Goal: Task Accomplishment & Management: Use online tool/utility

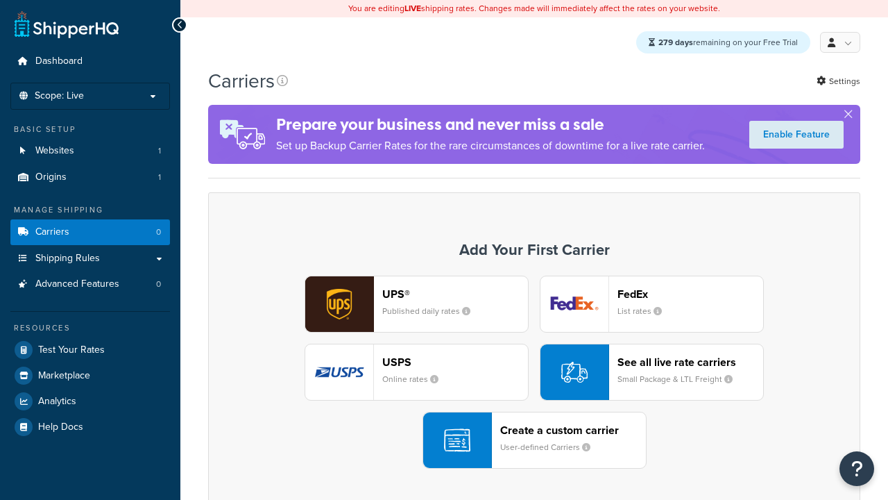
click at [534, 441] on div "Create a custom carrier User-defined Carriers" at bounding box center [573, 439] width 146 height 33
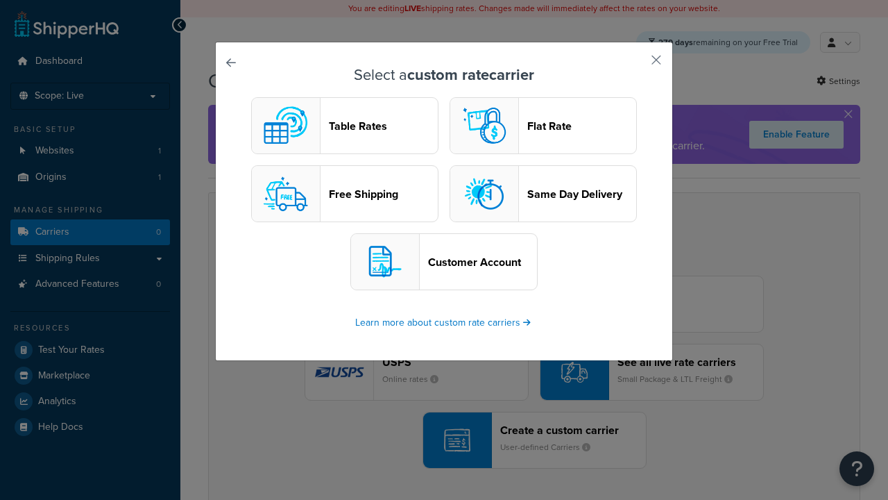
click at [345, 126] on header "Table Rates" at bounding box center [383, 125] width 109 height 13
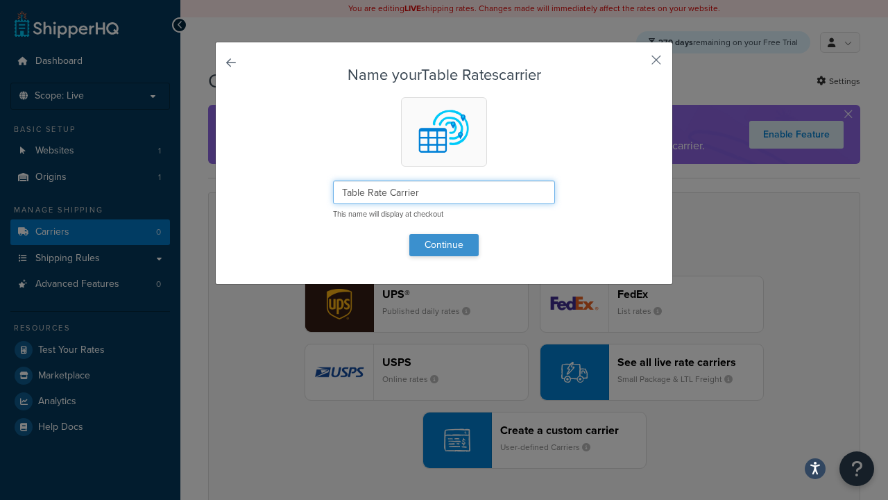
type input "Table Rate Carrier"
click at [444, 244] on button "Continue" at bounding box center [443, 245] width 69 height 22
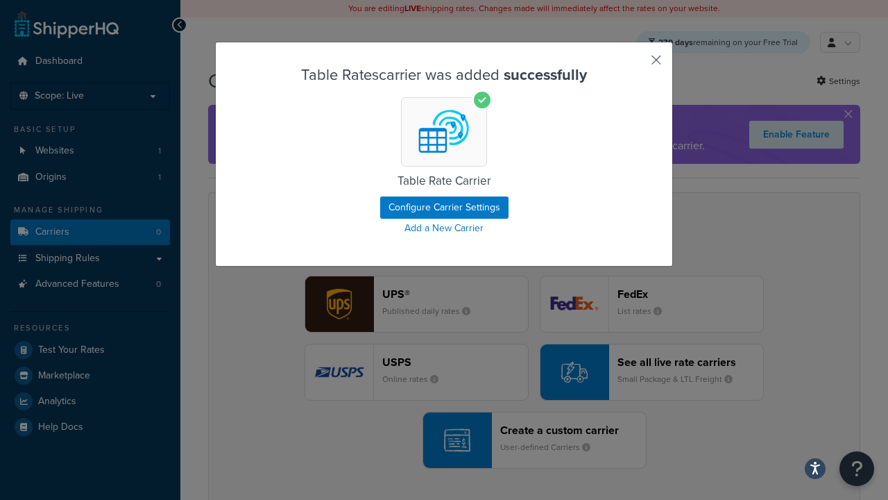
click at [636, 65] on button "button" at bounding box center [635, 64] width 3 height 3
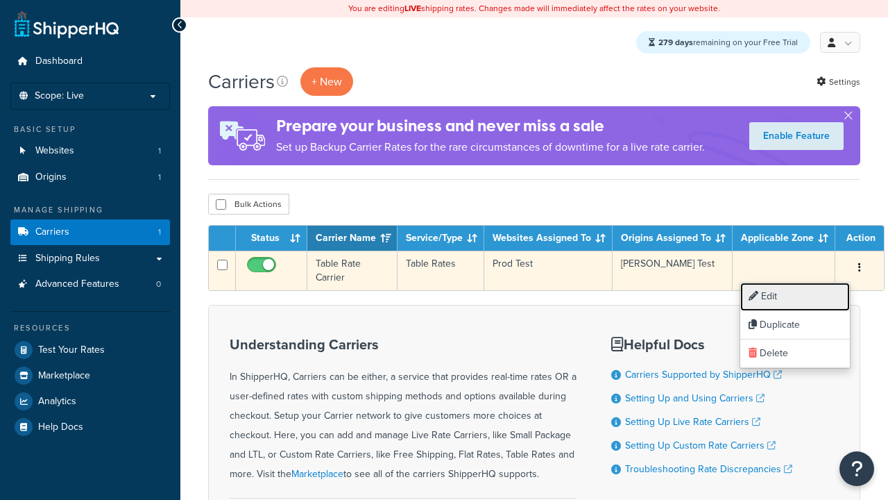
click at [795, 296] on link "Edit" at bounding box center [796, 296] width 110 height 28
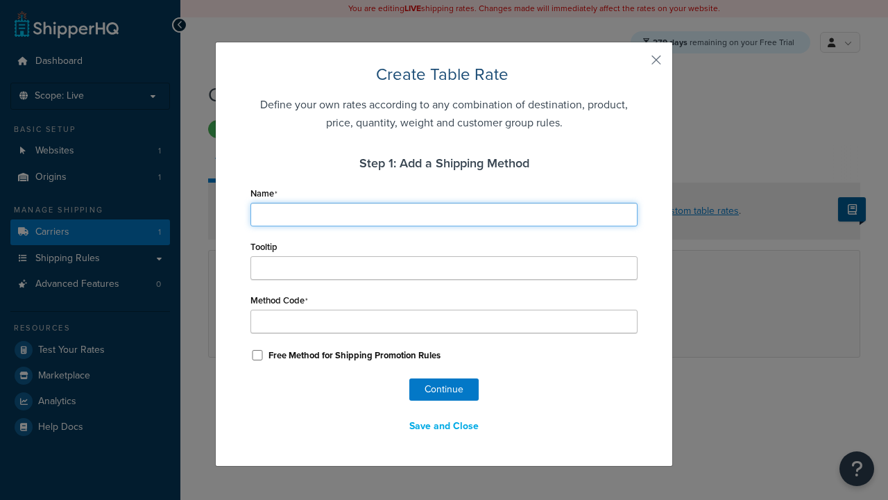
type input "Ground"
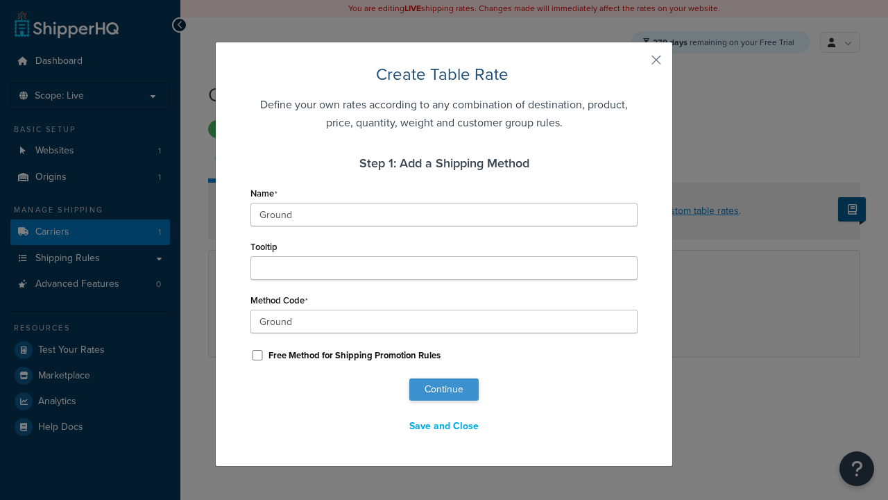
click at [444, 389] on button "Continue" at bounding box center [443, 389] width 69 height 22
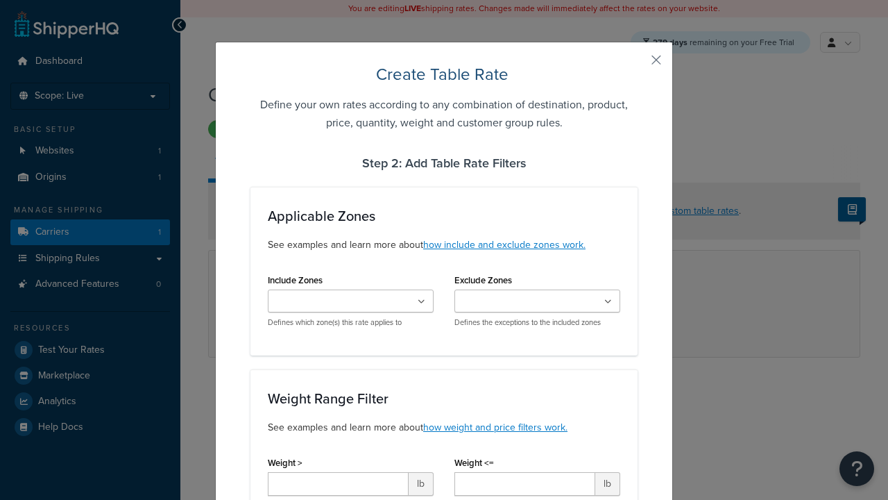
type input "10"
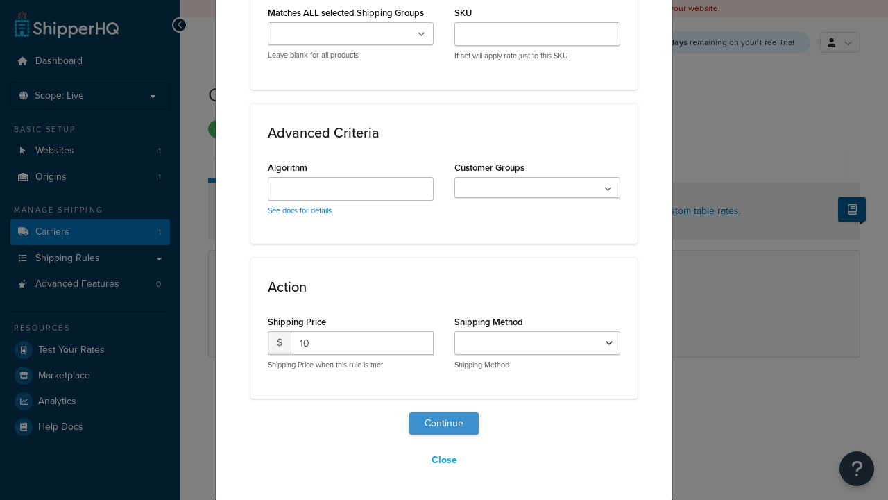
select select "25"
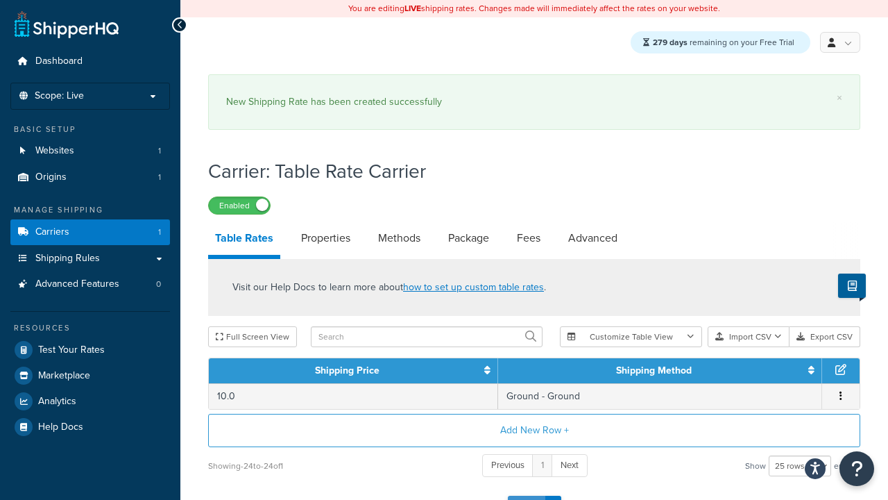
click at [526, 496] on button "Save" at bounding box center [526, 507] width 37 height 22
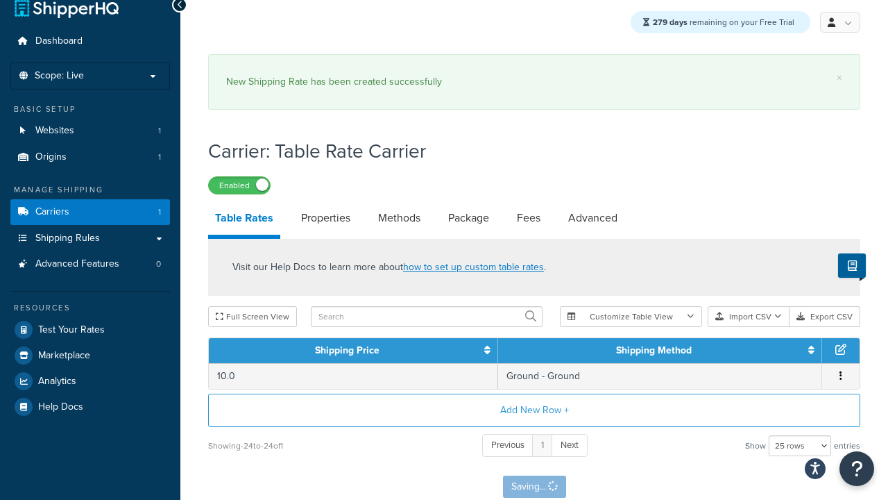
scroll to position [0, 0]
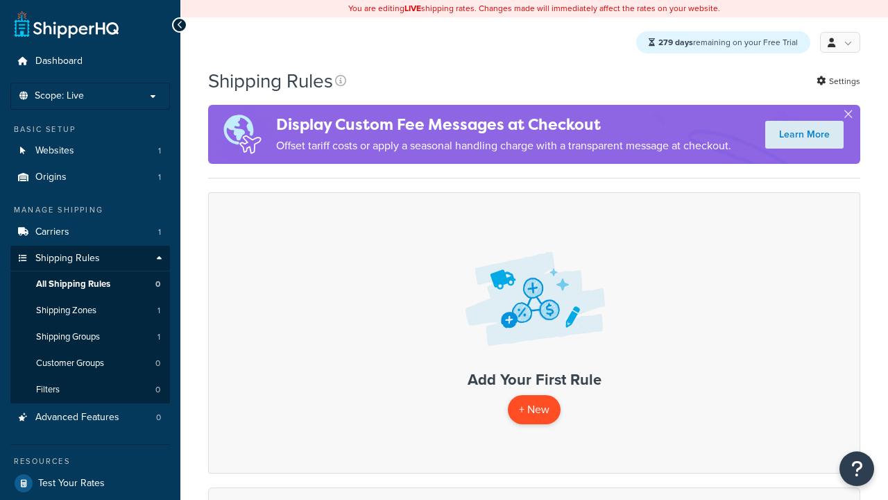
click at [534, 410] on p "+ New" at bounding box center [534, 409] width 53 height 28
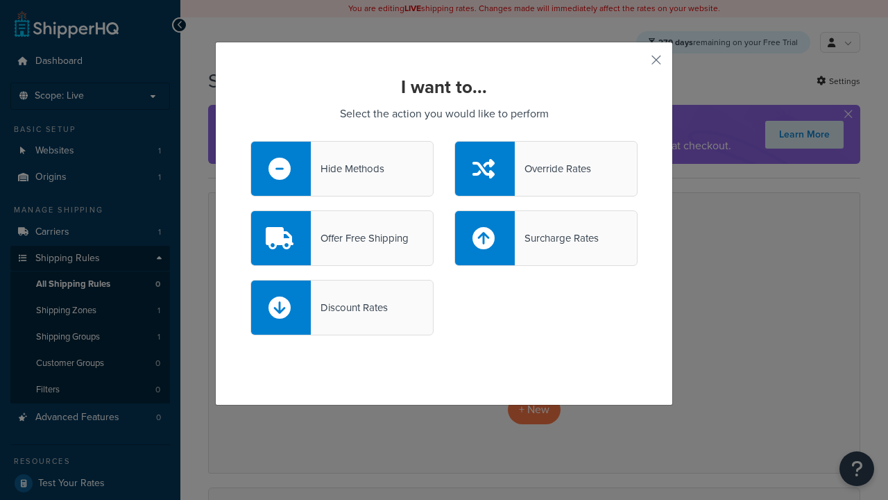
click at [546, 169] on div "Override Rates" at bounding box center [553, 168] width 76 height 19
click at [0, 0] on input "Override Rates" at bounding box center [0, 0] width 0 height 0
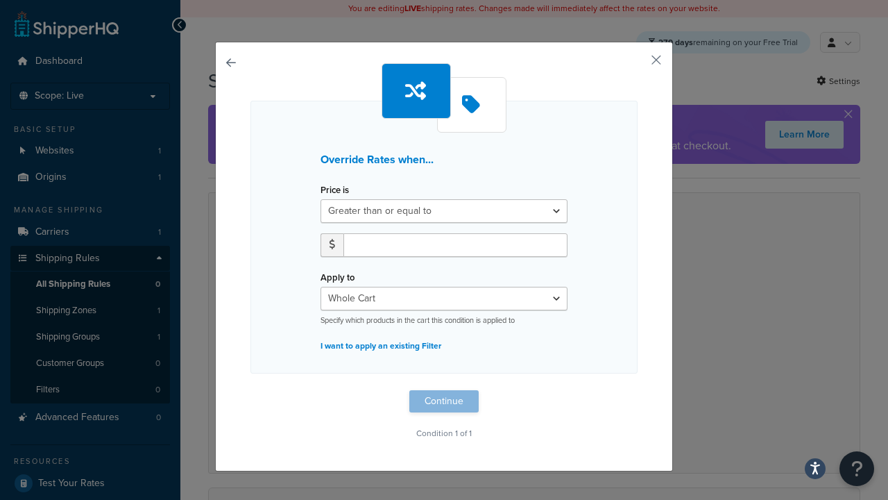
click at [335, 190] on label "Price is" at bounding box center [335, 190] width 28 height 10
click at [335, 199] on select "Greater than or equal to Between or equal to Less than or equal to" at bounding box center [444, 211] width 247 height 24
click at [455, 244] on input "number" at bounding box center [456, 245] width 224 height 24
type input "100"
click at [444, 400] on button "Continue" at bounding box center [443, 401] width 69 height 22
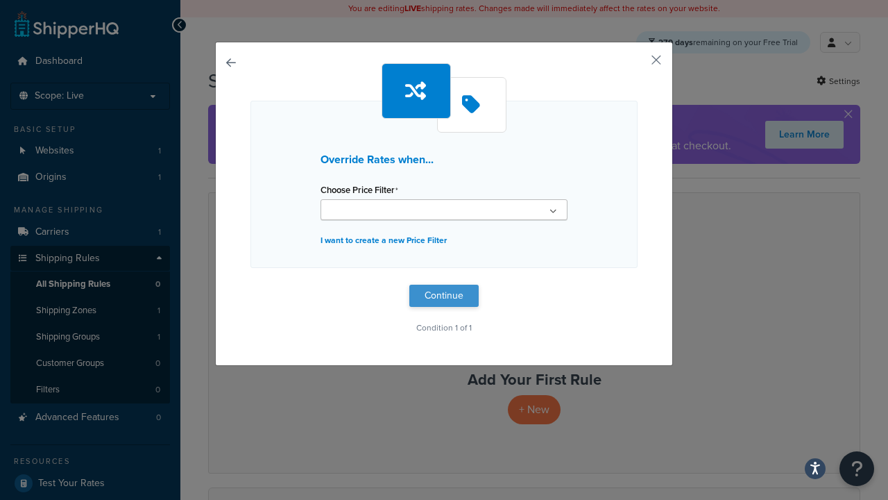
click at [444, 296] on button "Continue" at bounding box center [443, 296] width 69 height 22
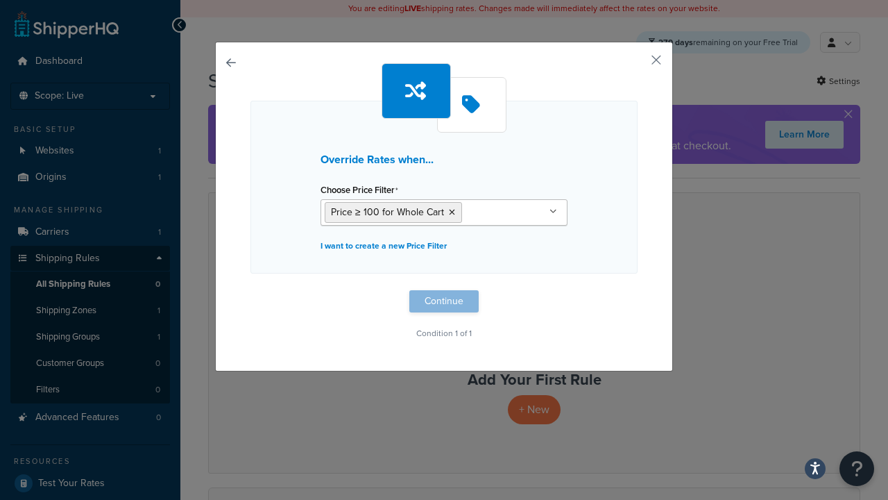
scroll to position [1, 0]
